Goal: Information Seeking & Learning: Compare options

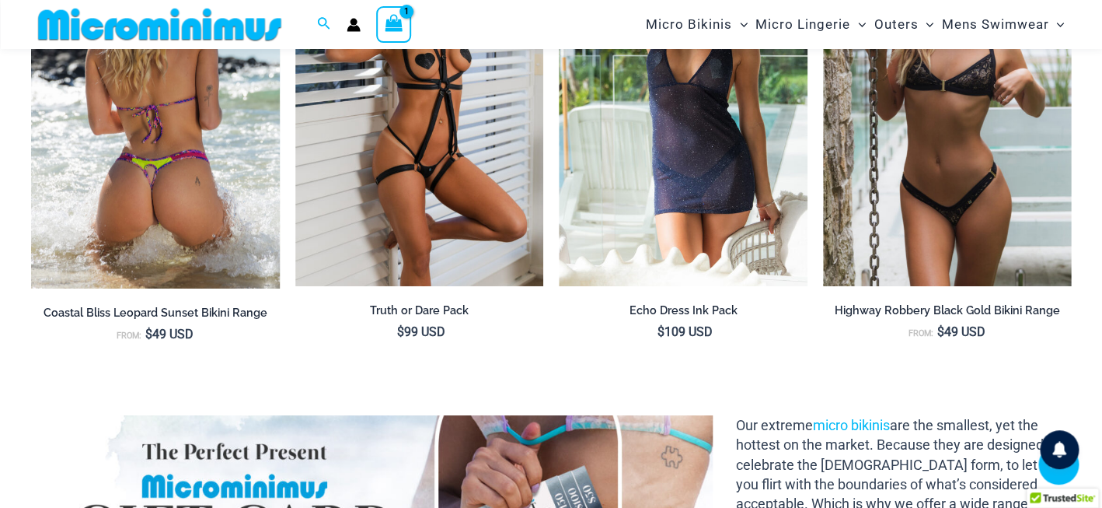
scroll to position [1826, 0]
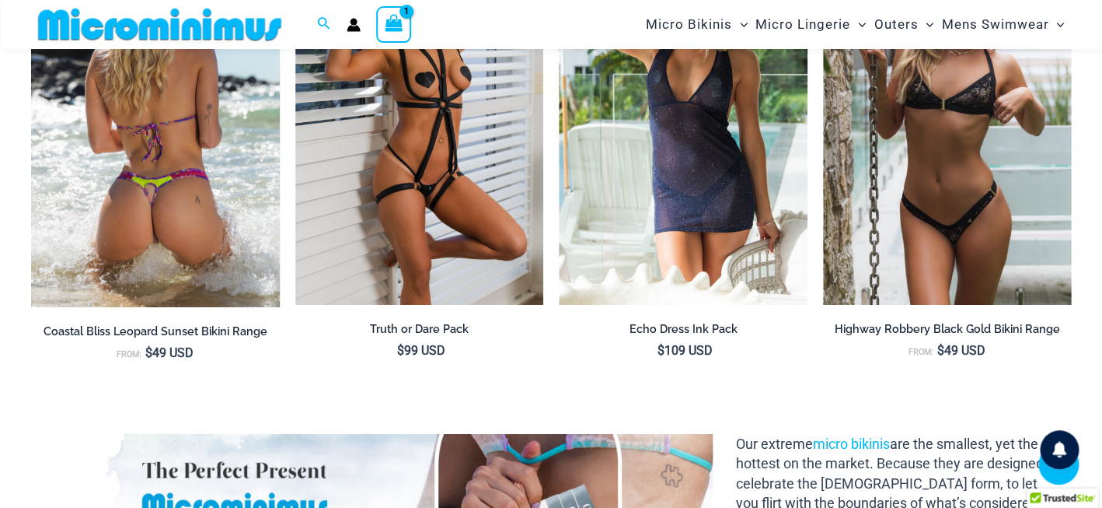
click at [137, 204] on img at bounding box center [155, 119] width 249 height 375
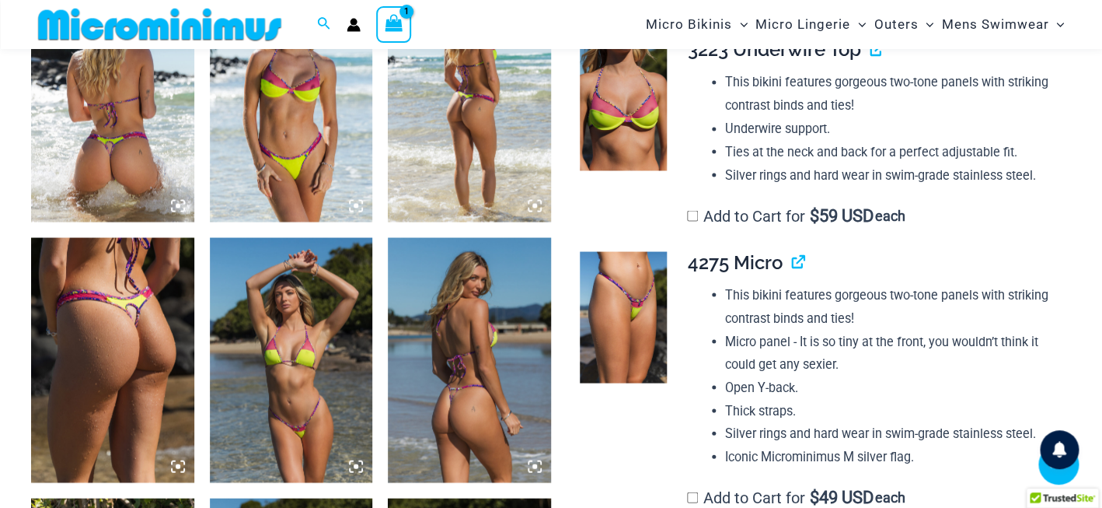
scroll to position [968, 0]
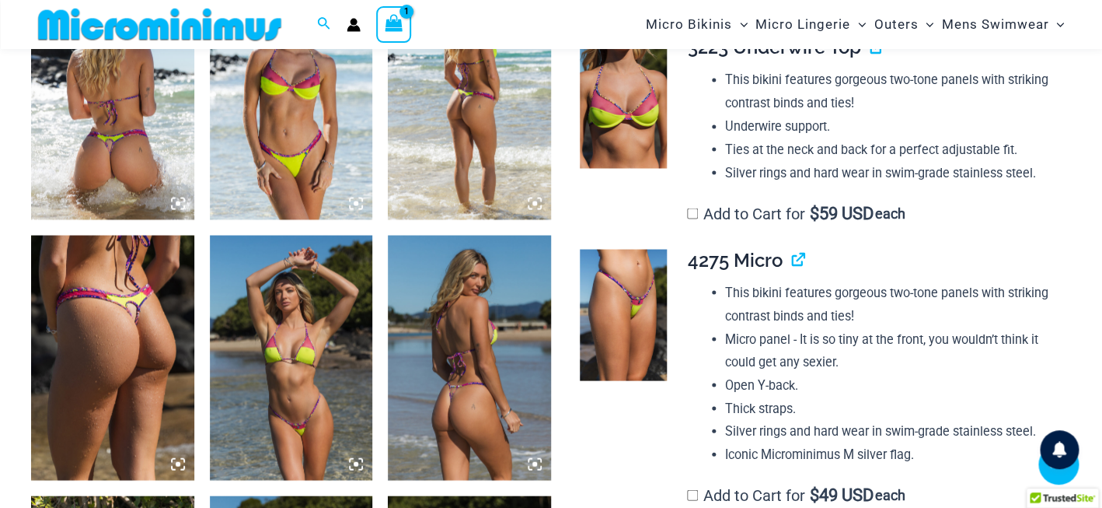
click at [333, 383] on img at bounding box center [291, 357] width 163 height 244
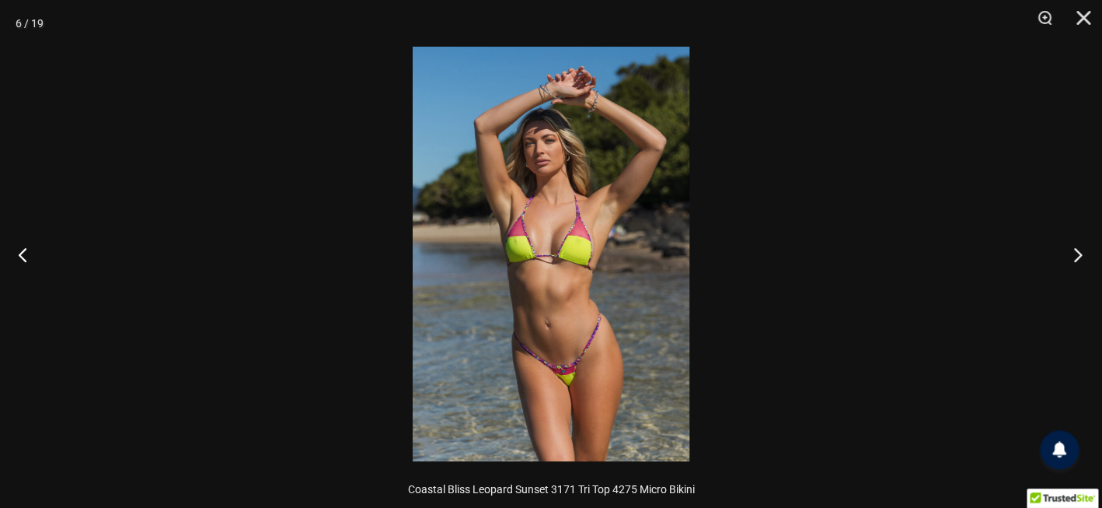
click at [1076, 260] on button "Next" at bounding box center [1073, 254] width 58 height 78
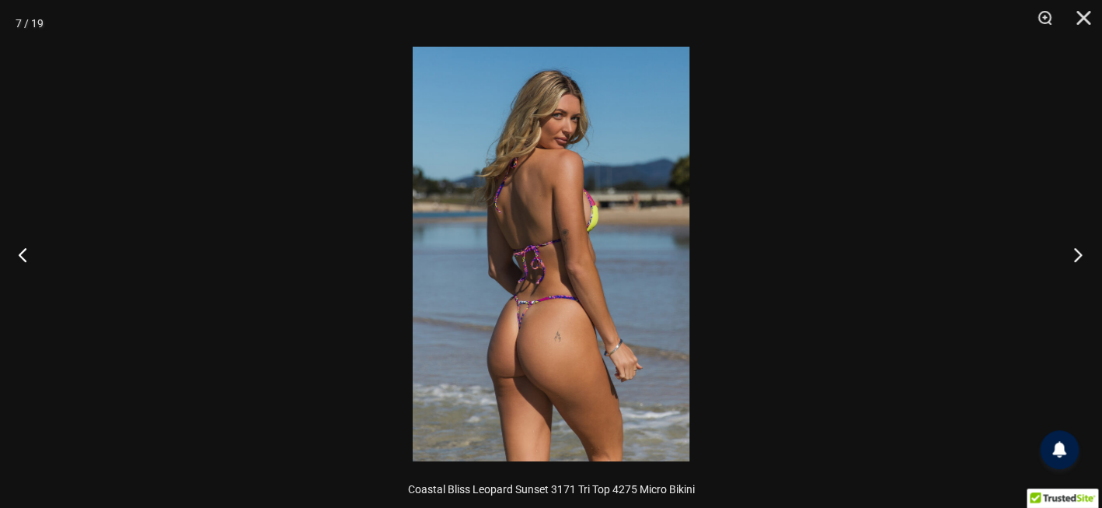
click at [1076, 260] on button "Next" at bounding box center [1073, 254] width 58 height 78
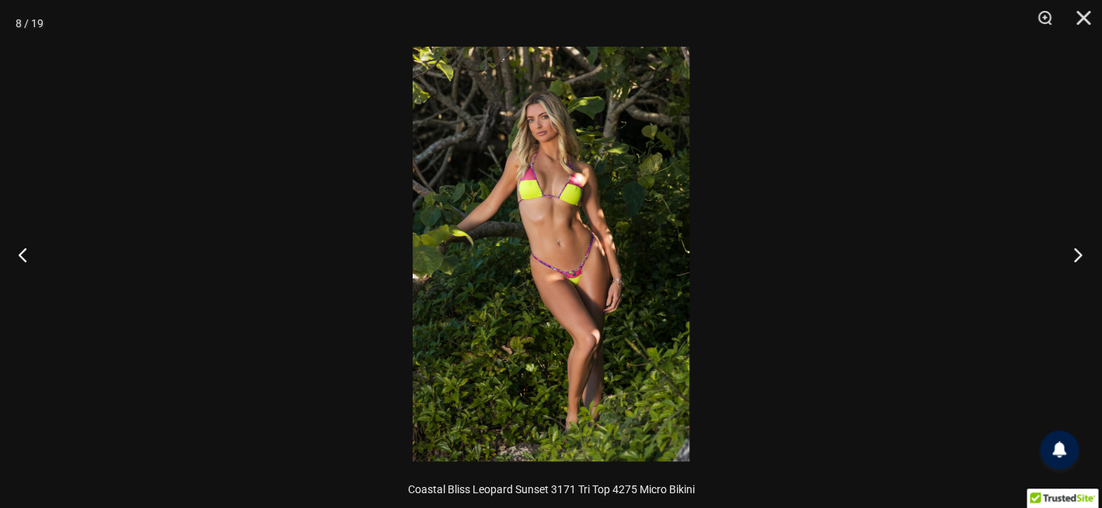
click at [1076, 260] on button "Next" at bounding box center [1073, 254] width 58 height 78
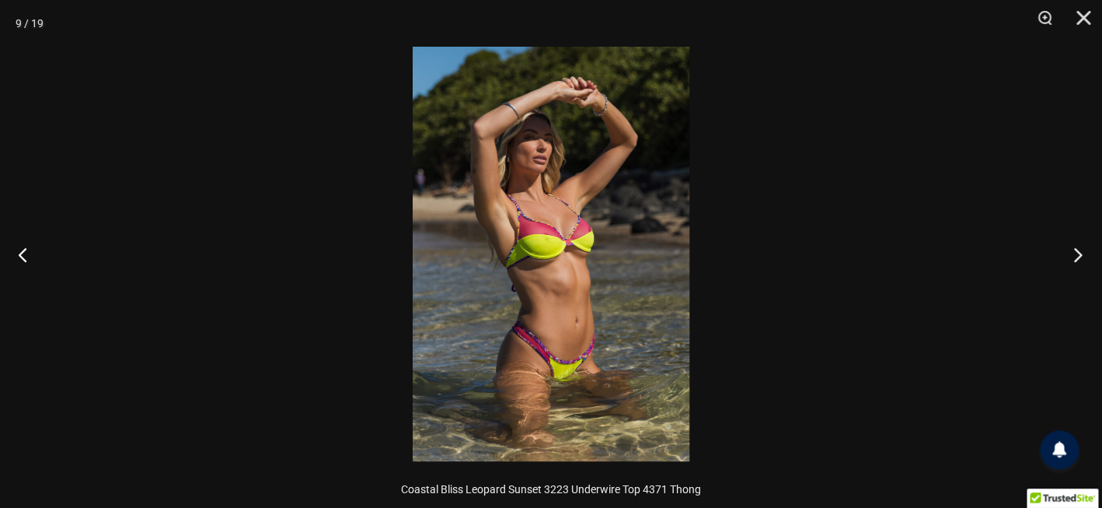
click at [1076, 260] on button "Next" at bounding box center [1073, 254] width 58 height 78
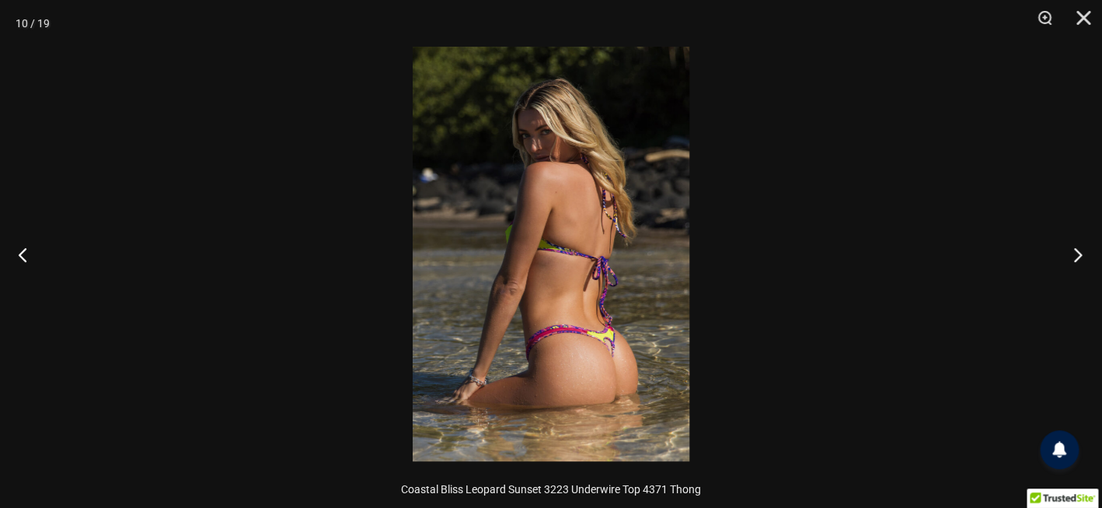
click at [1076, 260] on button "Next" at bounding box center [1073, 254] width 58 height 78
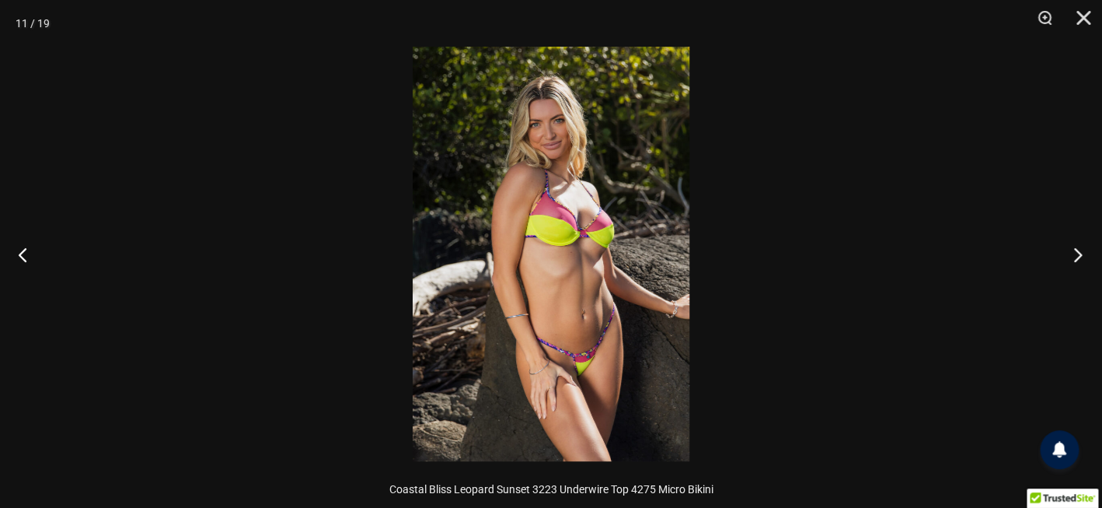
click at [1076, 260] on button "Next" at bounding box center [1073, 254] width 58 height 78
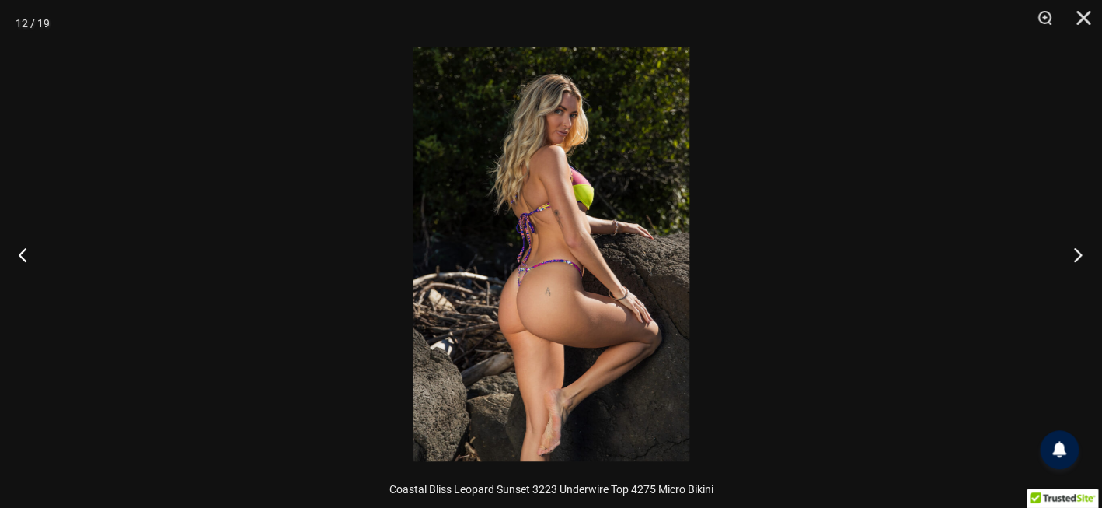
click at [1076, 260] on button "Next" at bounding box center [1073, 254] width 58 height 78
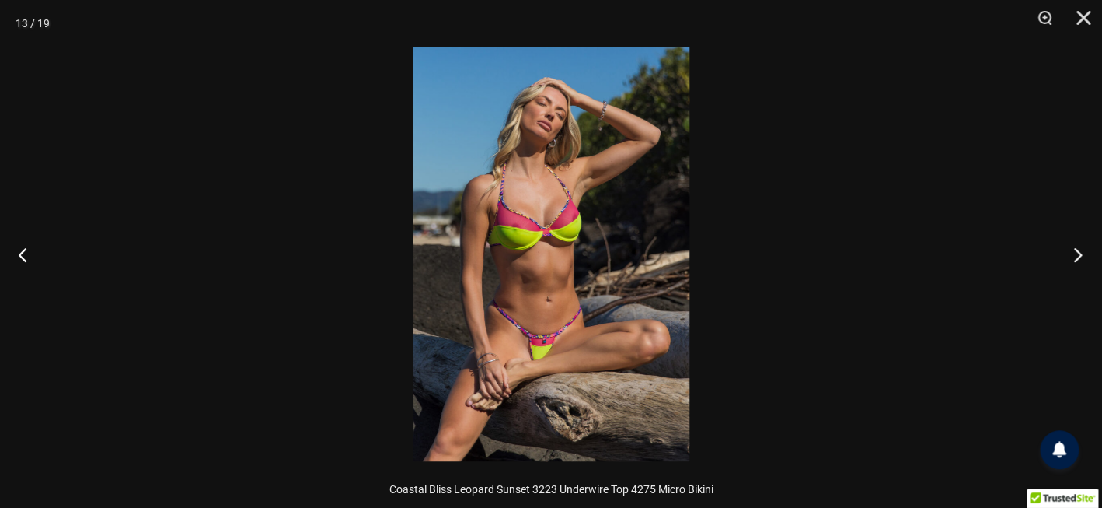
click at [1076, 260] on button "Next" at bounding box center [1073, 254] width 58 height 78
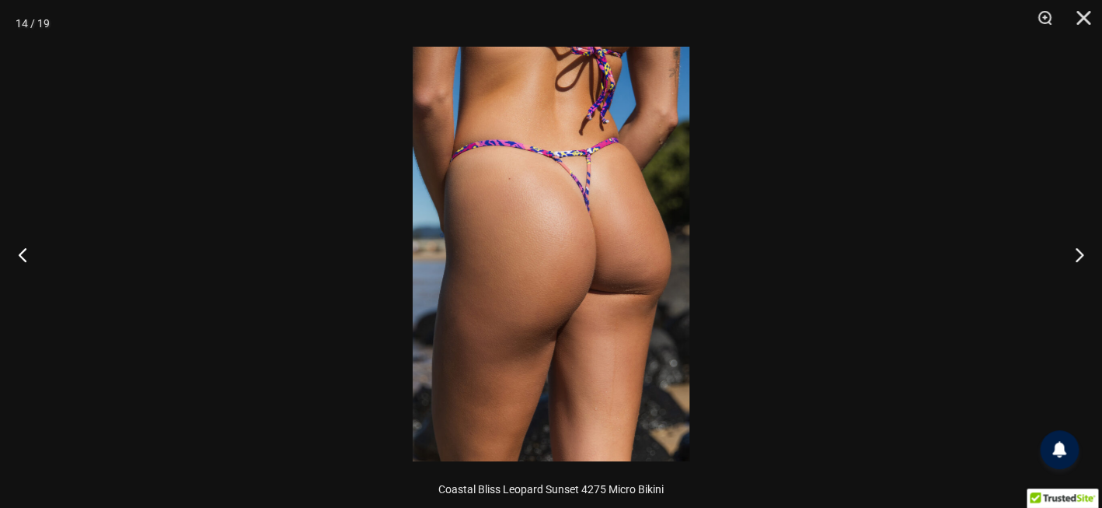
click at [836, 290] on div at bounding box center [551, 254] width 1102 height 508
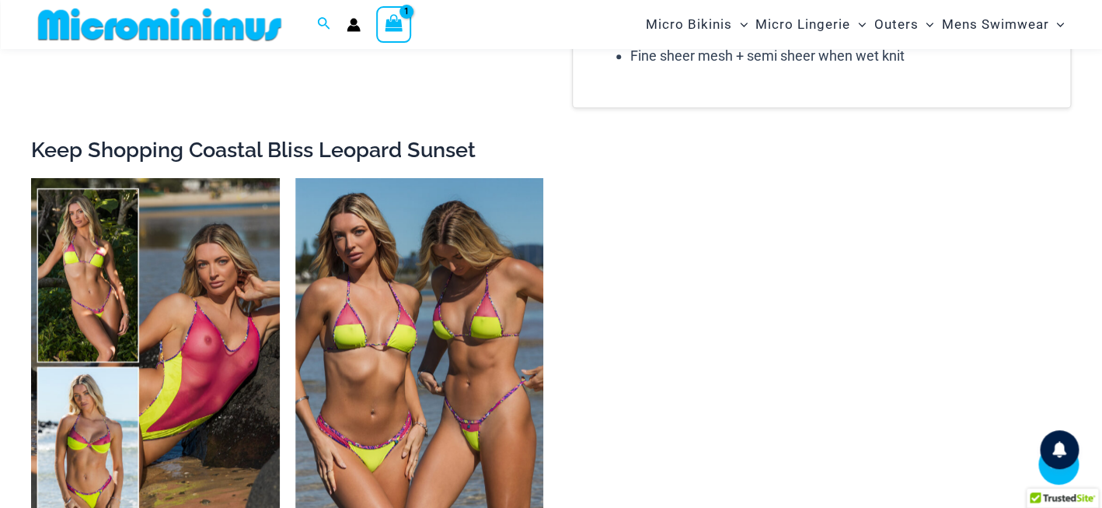
scroll to position [2799, 0]
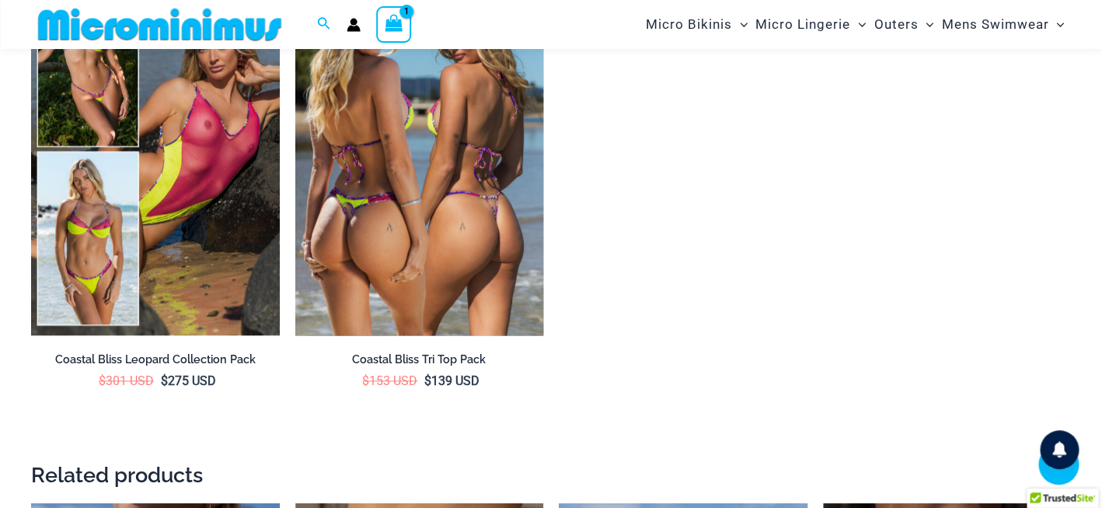
click at [490, 335] on img at bounding box center [419, 149] width 249 height 372
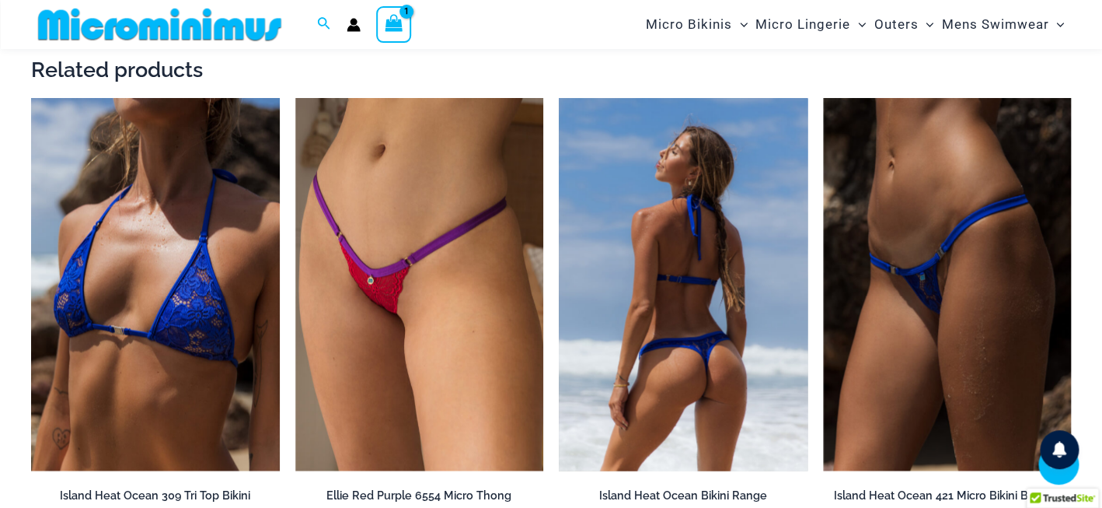
scroll to position [3234, 0]
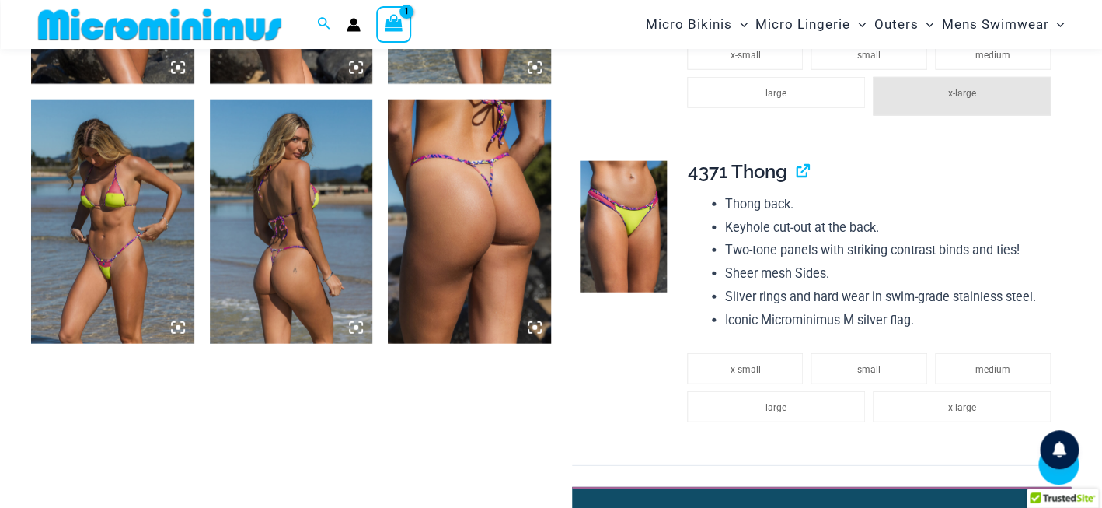
scroll to position [1359, 0]
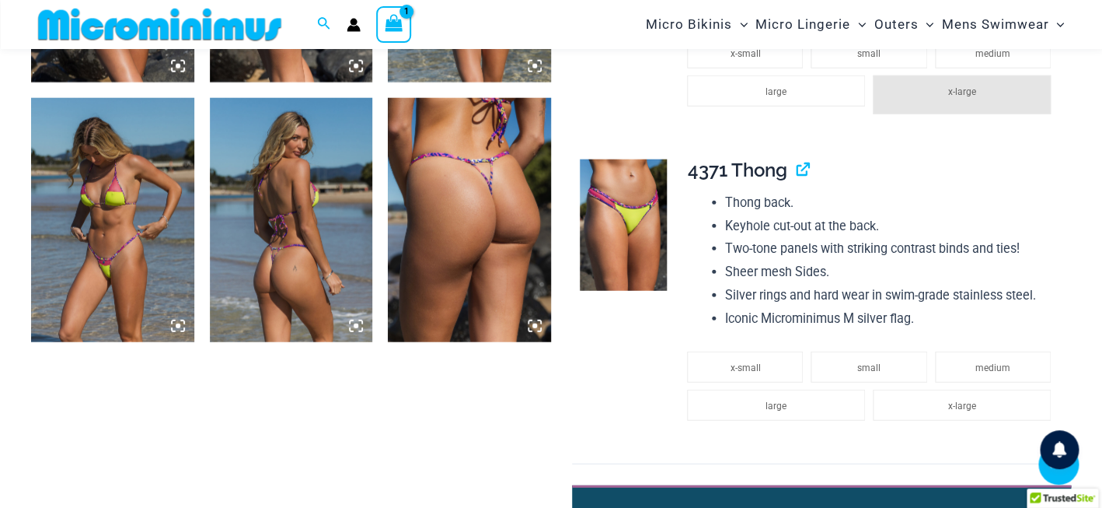
click at [479, 203] on img at bounding box center [469, 220] width 163 height 244
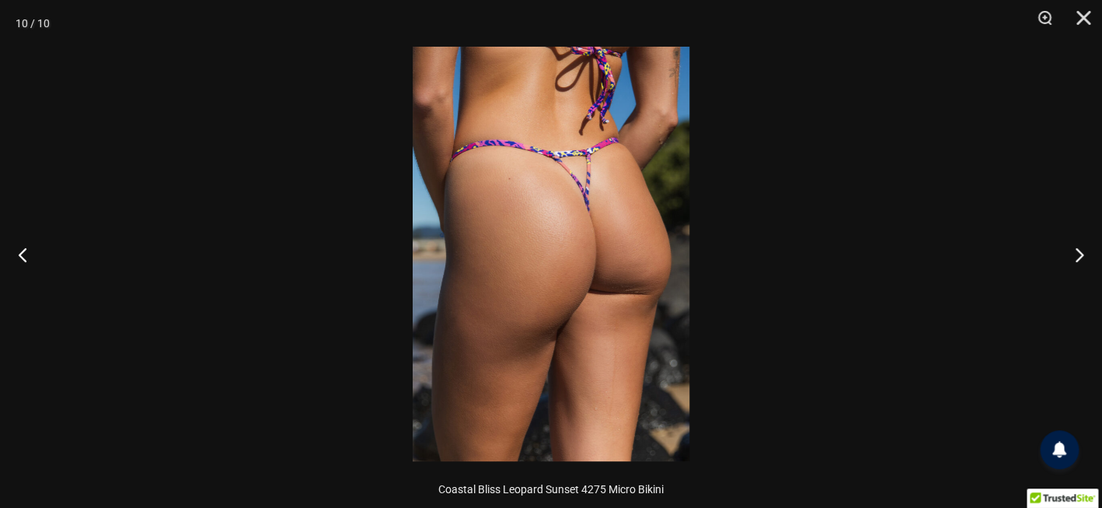
click at [516, 326] on img at bounding box center [551, 254] width 277 height 414
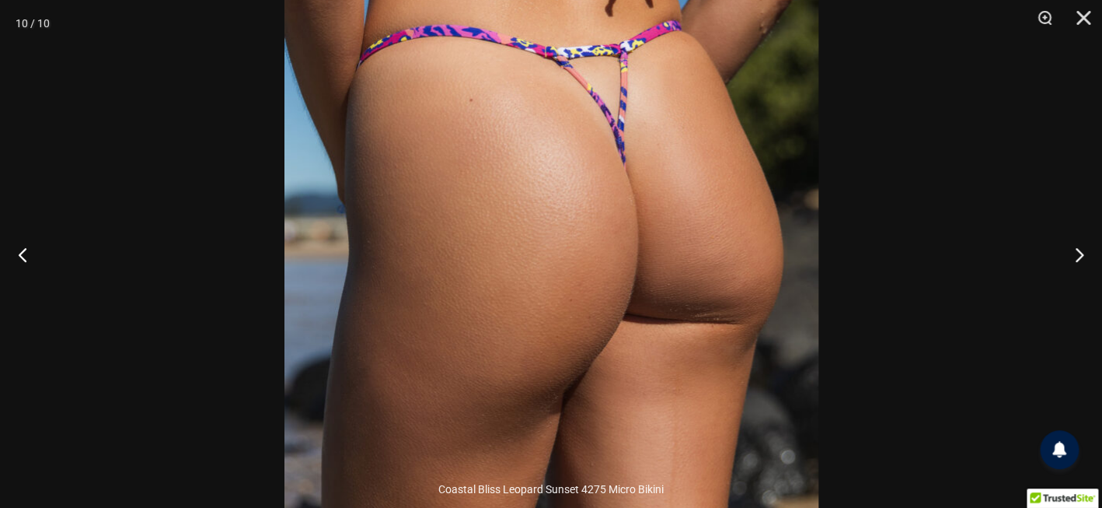
click at [516, 326] on img at bounding box center [551, 245] width 534 height 801
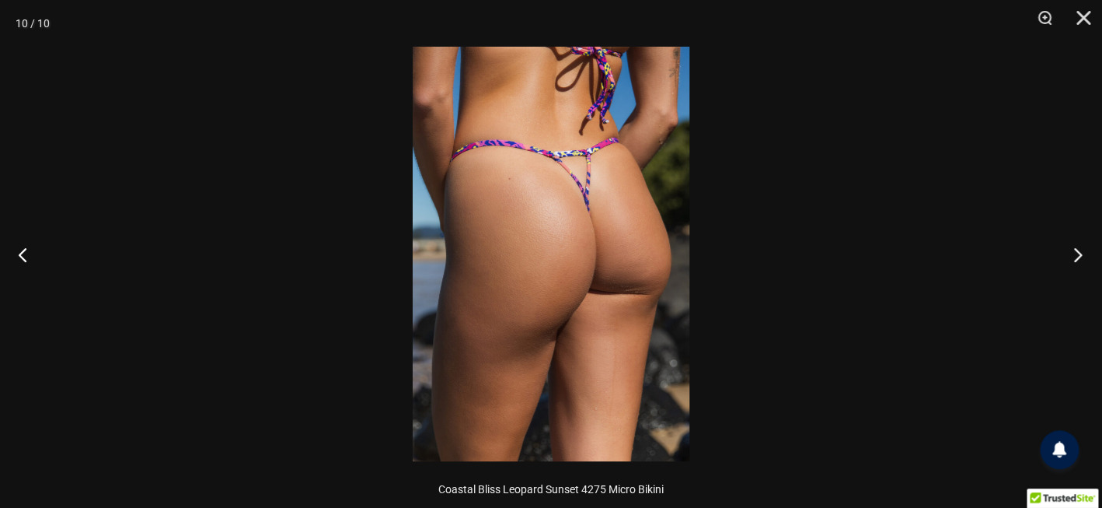
click at [1073, 255] on button "Next" at bounding box center [1073, 254] width 58 height 78
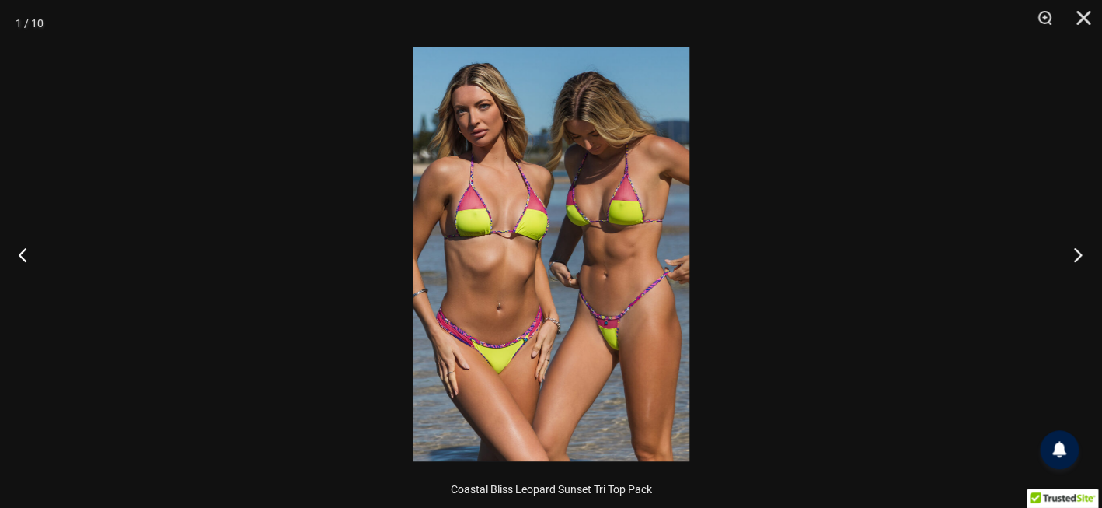
click at [1073, 255] on button "Next" at bounding box center [1073, 254] width 58 height 78
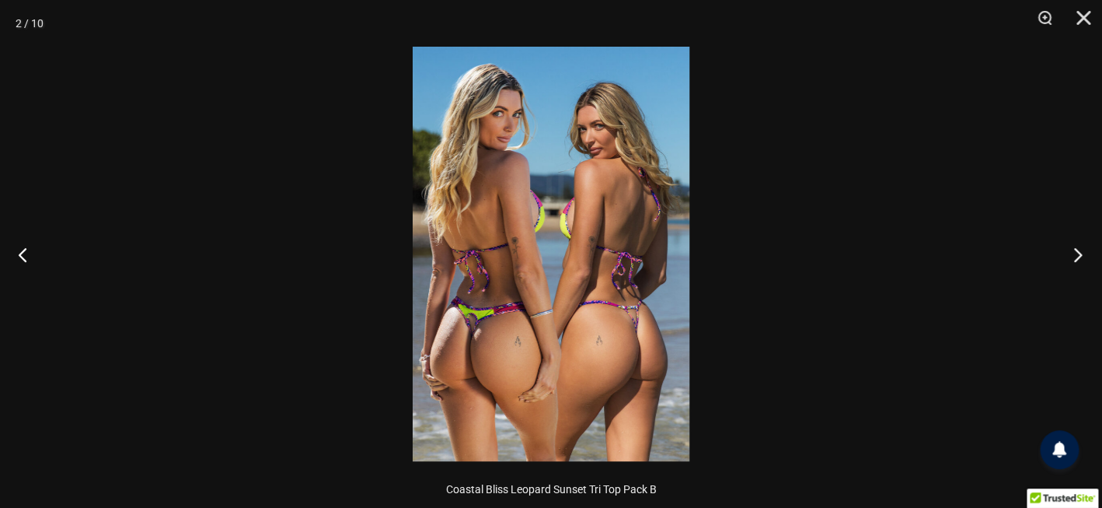
click at [1073, 255] on button "Next" at bounding box center [1073, 254] width 58 height 78
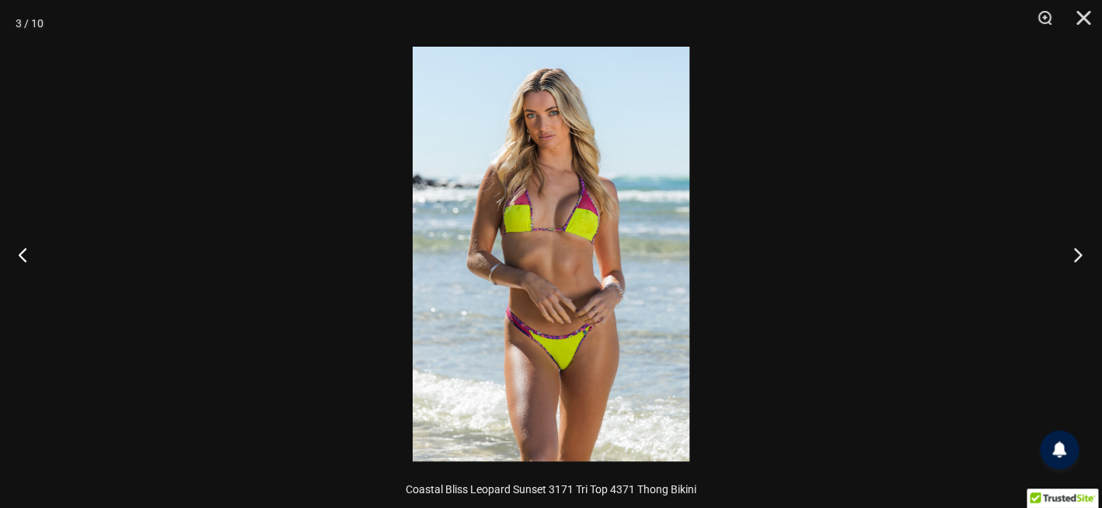
click at [1073, 255] on button "Next" at bounding box center [1073, 254] width 58 height 78
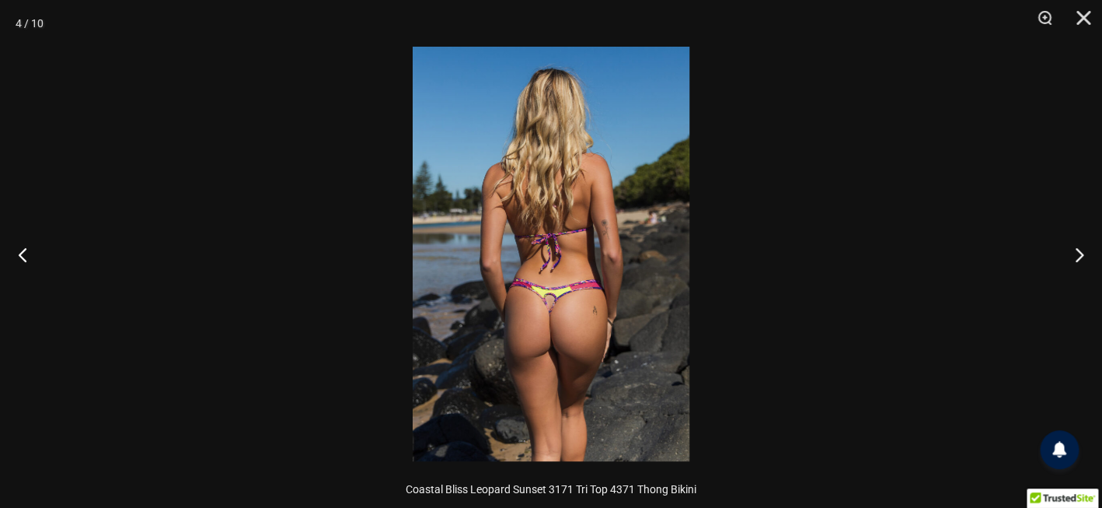
click at [960, 256] on div at bounding box center [551, 254] width 1102 height 508
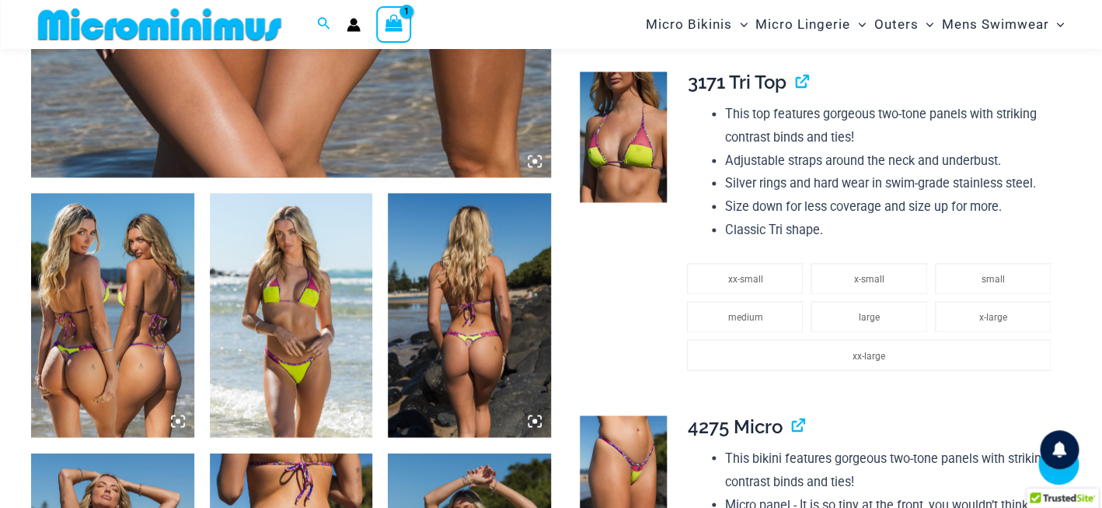
scroll to position [736, 0]
